Goal: Register for event/course

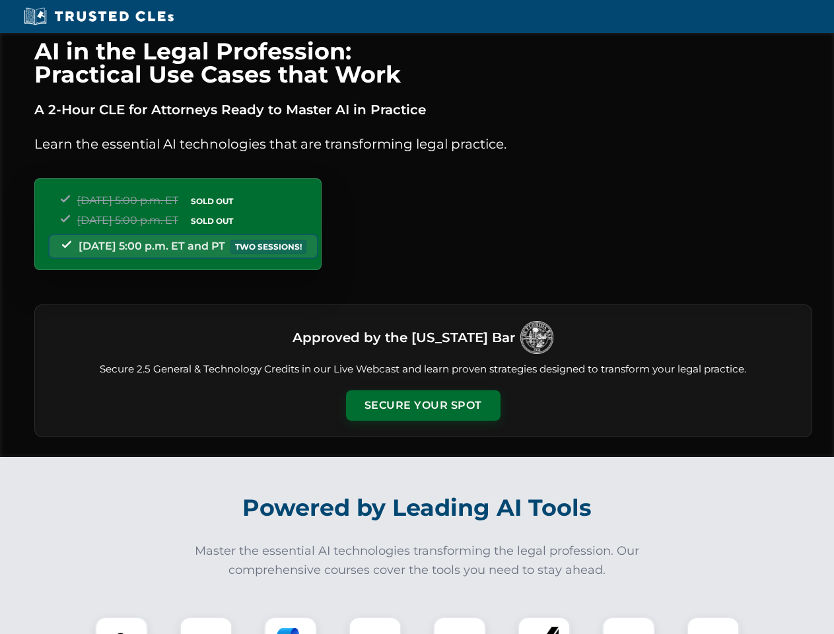
click at [422, 405] on button "Secure Your Spot" at bounding box center [423, 405] width 154 height 30
click at [121, 625] on img at bounding box center [121, 643] width 38 height 38
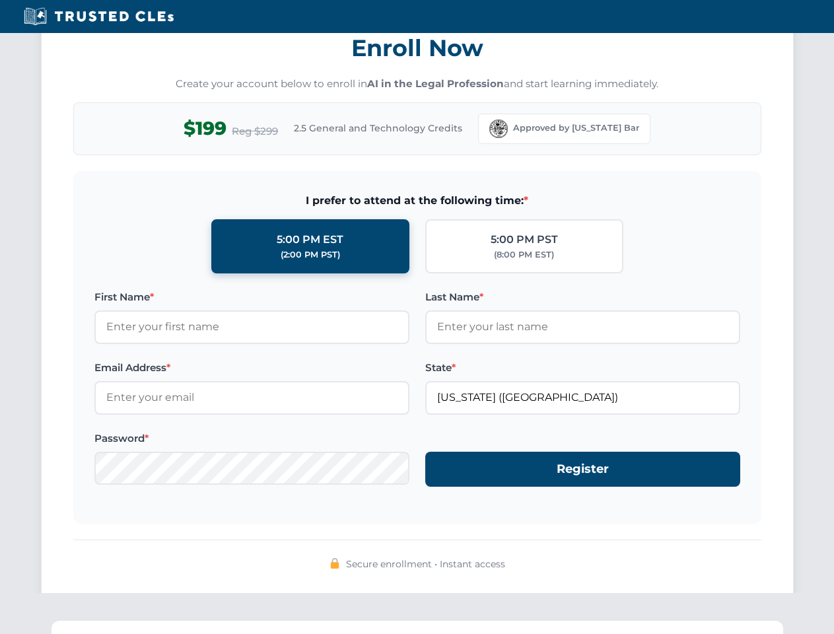
scroll to position [1296, 0]
